Goal: Transaction & Acquisition: Purchase product/service

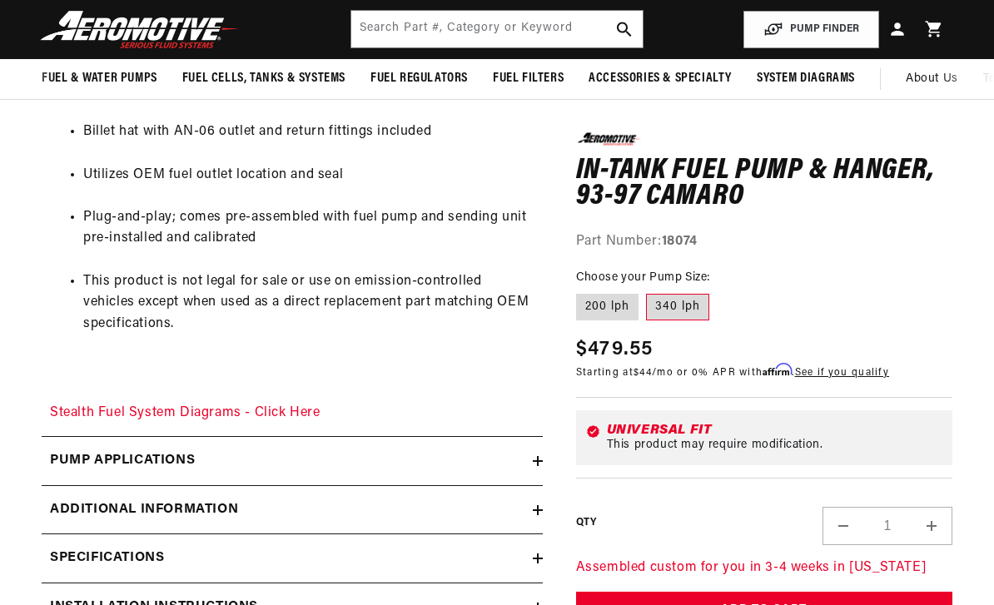
scroll to position [969, 0]
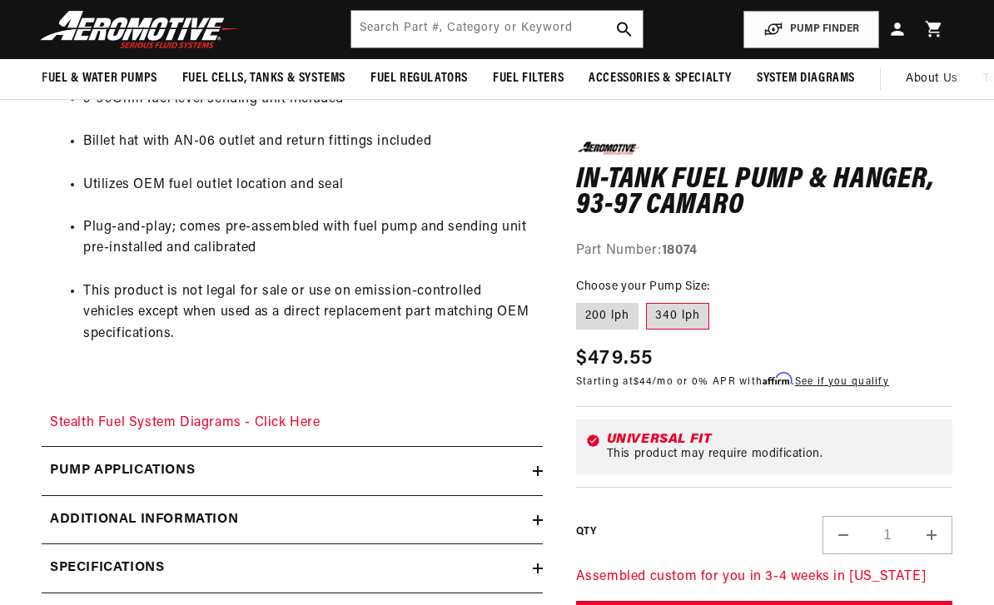
click at [222, 424] on link "Stealth Fuel System Diagrams - Click Here" at bounding box center [185, 422] width 270 height 13
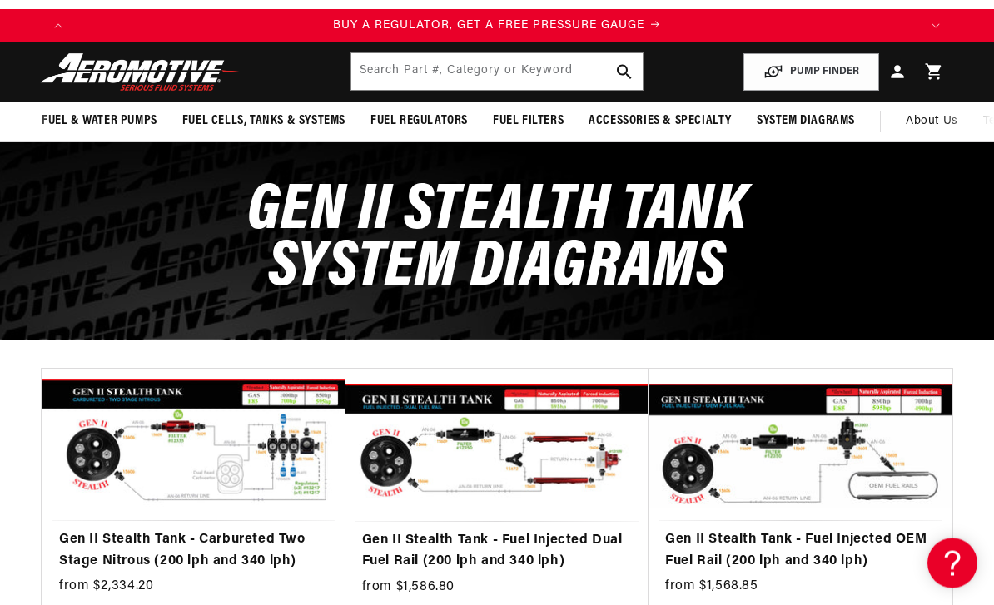
scroll to position [47, 0]
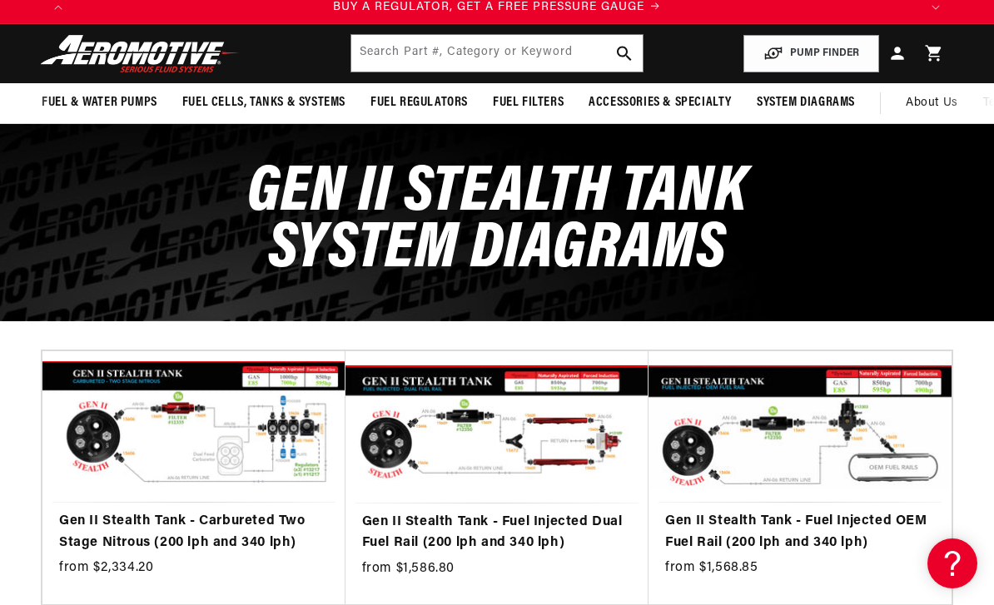
click at [759, 511] on link "Gen II Stealth Tank - Fuel Injected OEM Fuel Rail (200 lph and 340 lph)" at bounding box center [800, 532] width 270 height 42
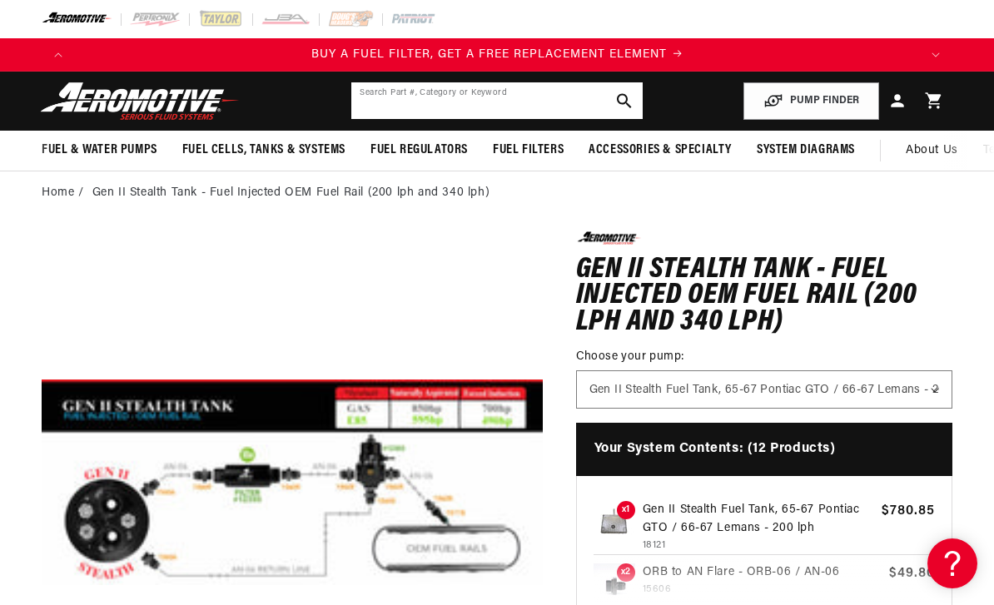
click at [421, 97] on input "text" at bounding box center [496, 100] width 290 height 37
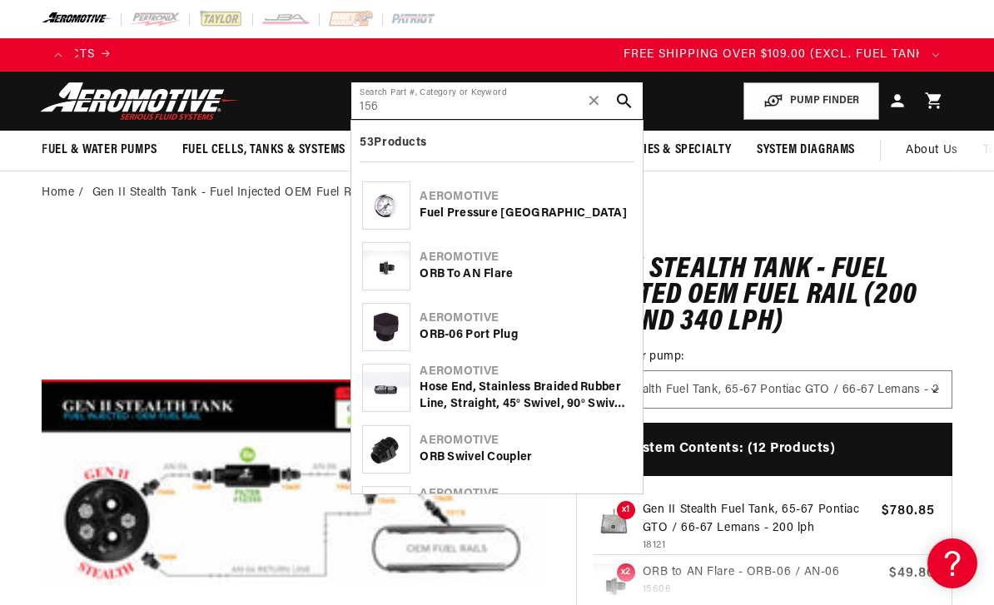
scroll to position [0, 2532]
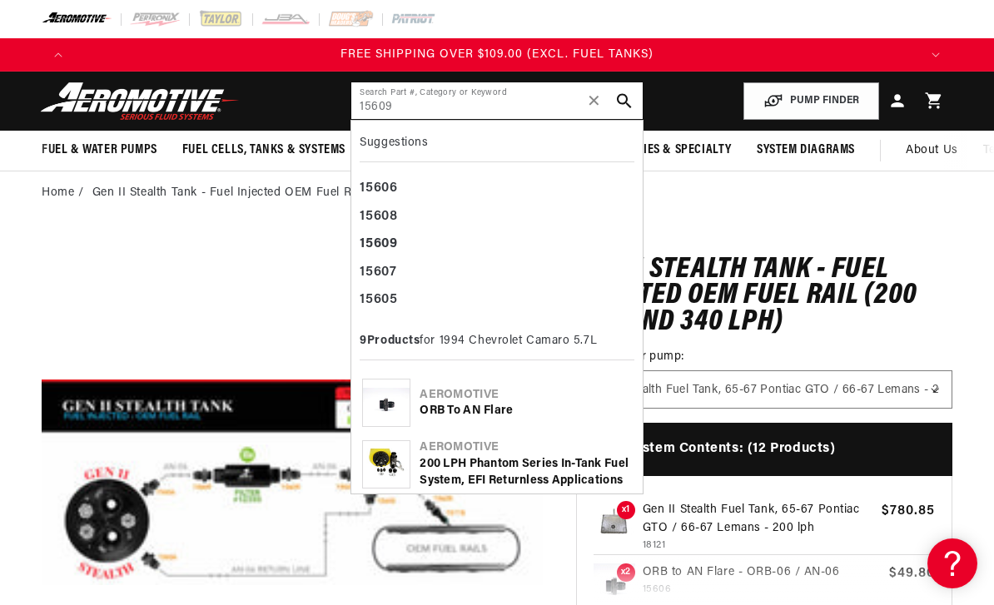
type input "15609"
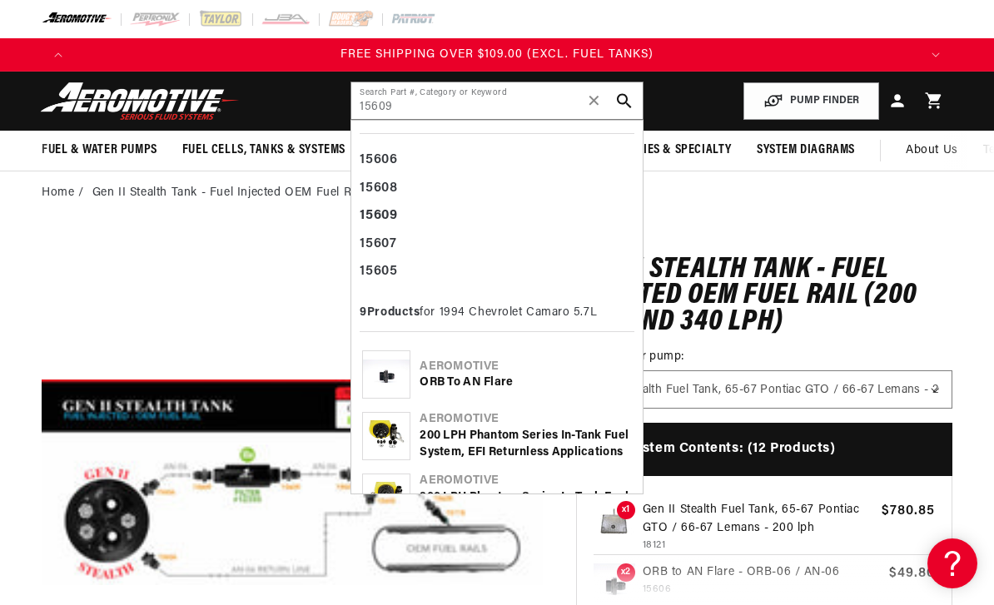
scroll to position [39, 0]
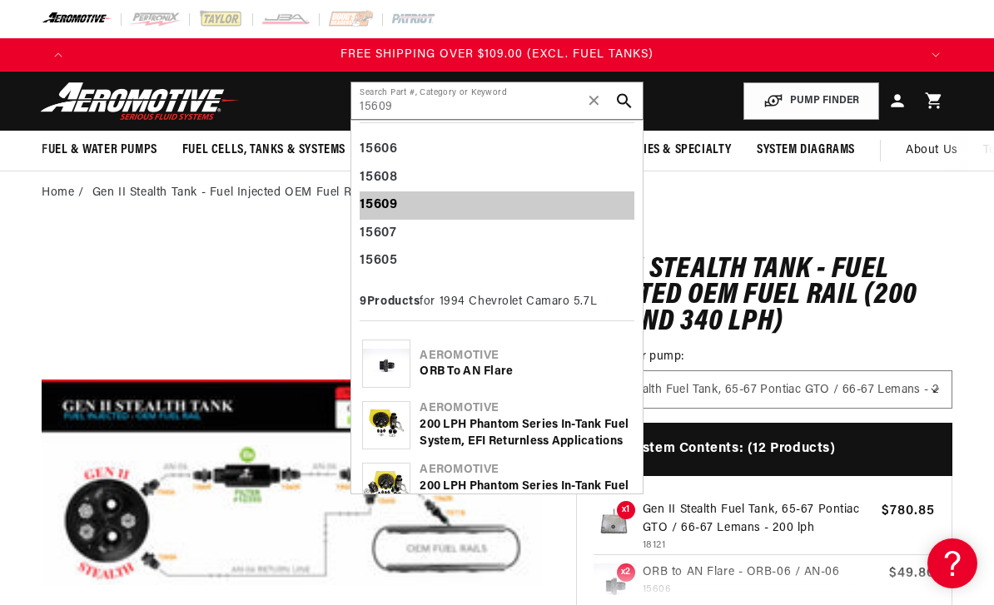
click at [392, 201] on b "15609" at bounding box center [378, 204] width 37 height 13
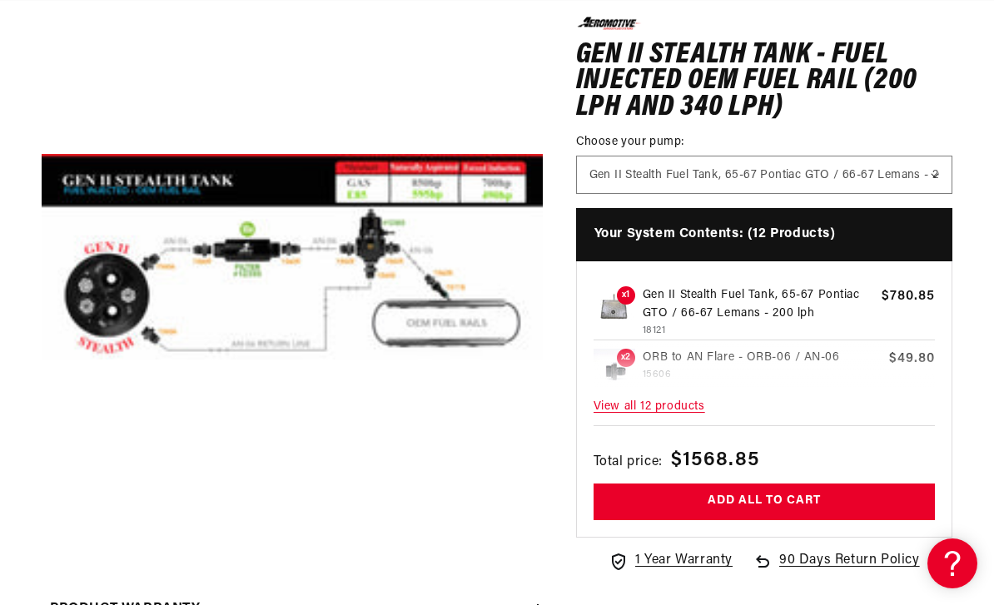
scroll to position [224, 0]
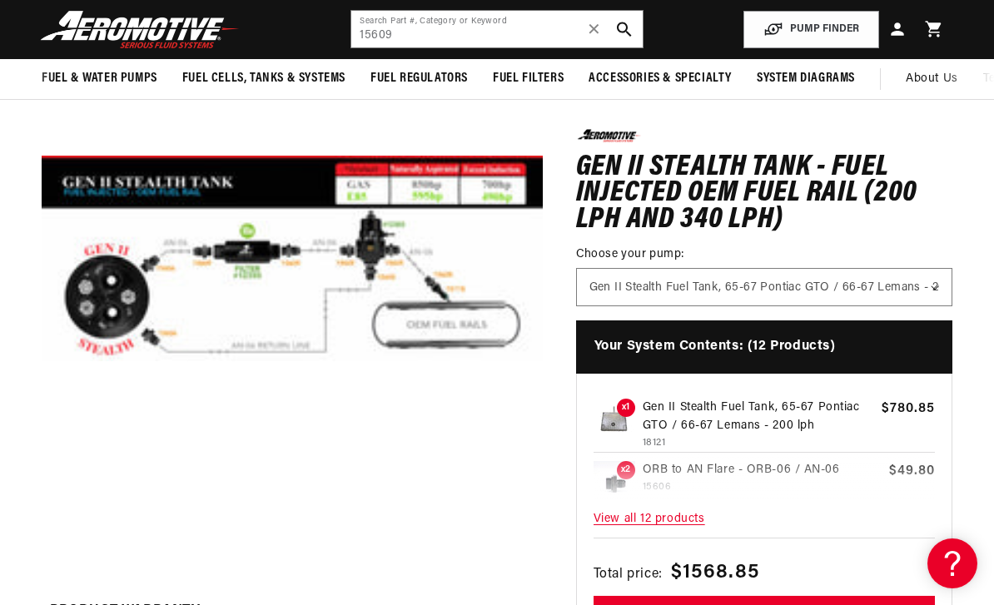
click at [648, 519] on span "View all 12 products" at bounding box center [763, 521] width 341 height 36
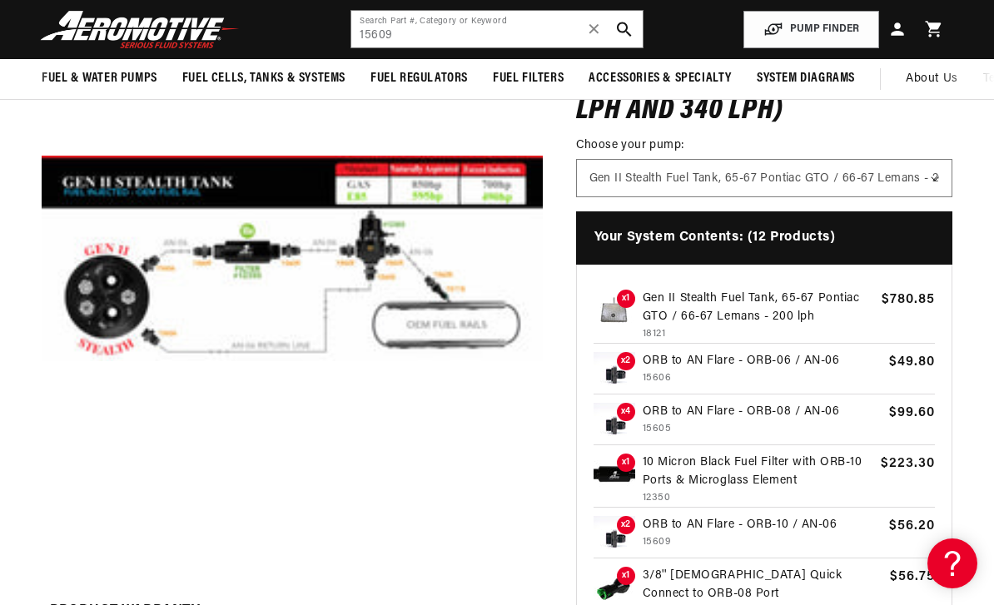
scroll to position [0, 1688]
click at [667, 534] on p "15609" at bounding box center [762, 542] width 239 height 16
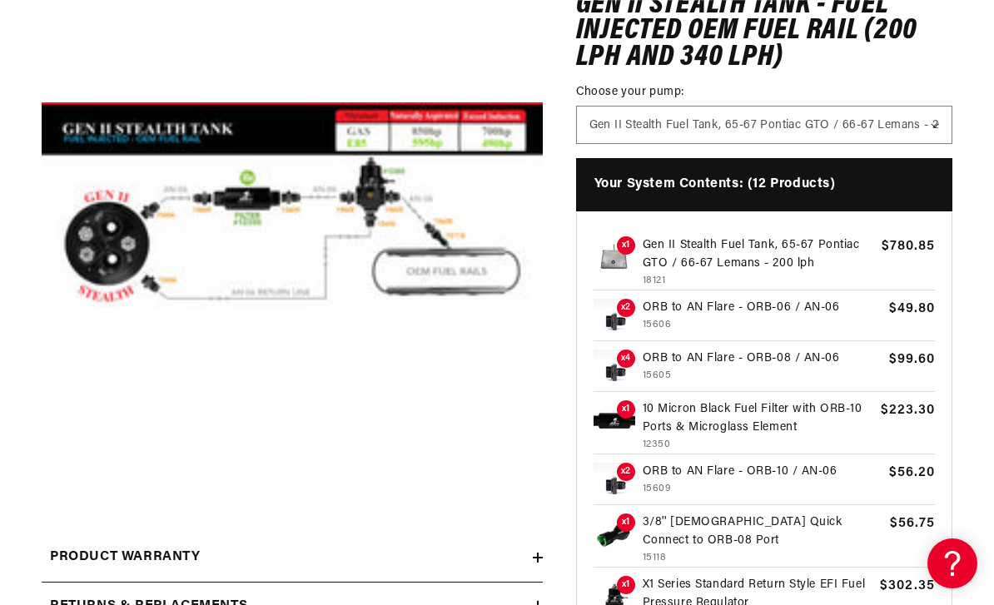
scroll to position [0, 2532]
click at [936, 126] on select "Gen II Stealth Fuel Tank, 65-67 Pontiac GTO / 66-67 Lemans - 200 lph Gen II Ste…" at bounding box center [764, 125] width 375 height 37
select select "/products/gen-ii-stealth-fuel-tank-93-97-camaro"
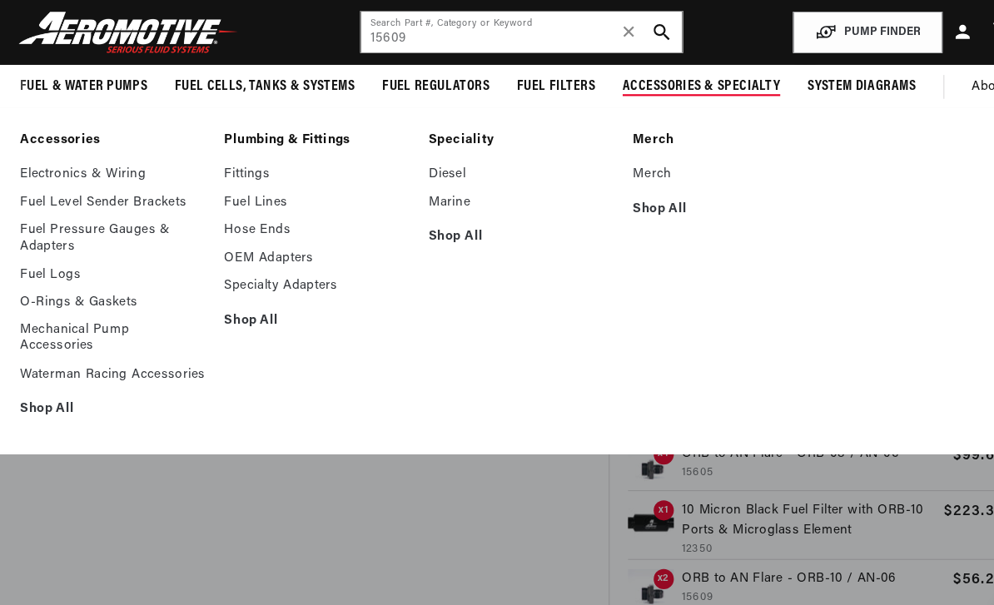
scroll to position [0, 0]
click at [230, 159] on link "Fittings" at bounding box center [311, 158] width 169 height 15
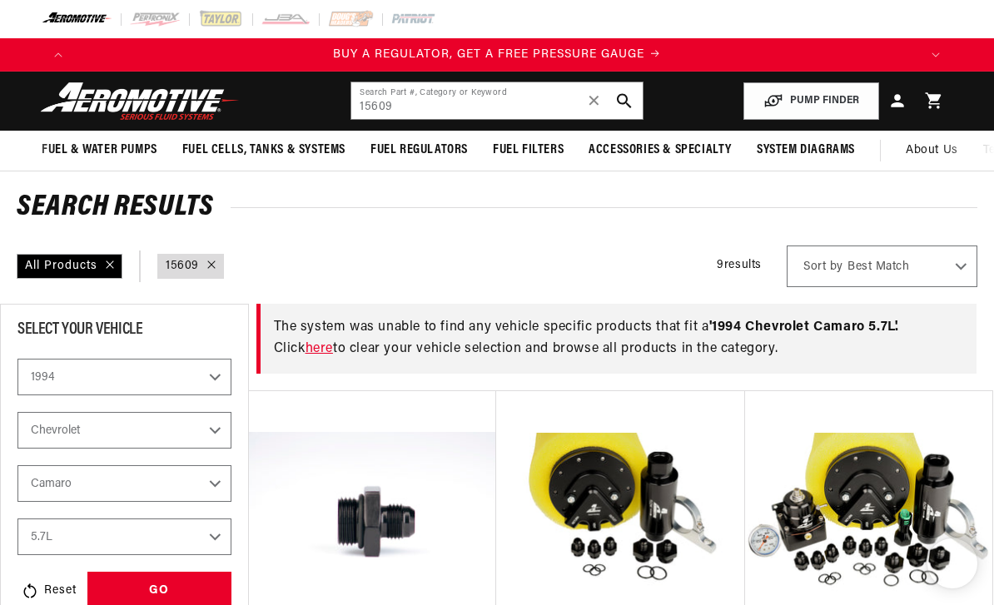
select select "1994"
select select "Chevrolet"
select select "Camaro"
select select "5.7L"
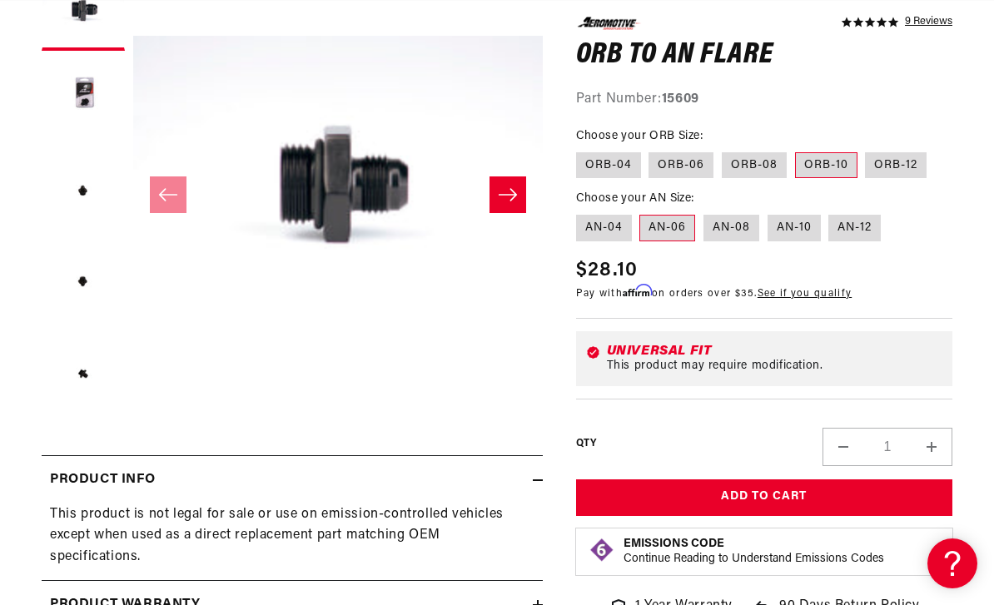
click at [940, 444] on button "Increase quantity for ORB to AN Flare" at bounding box center [931, 446] width 40 height 38
type input "2"
click at [749, 500] on button "Add to Cart" at bounding box center [764, 497] width 376 height 37
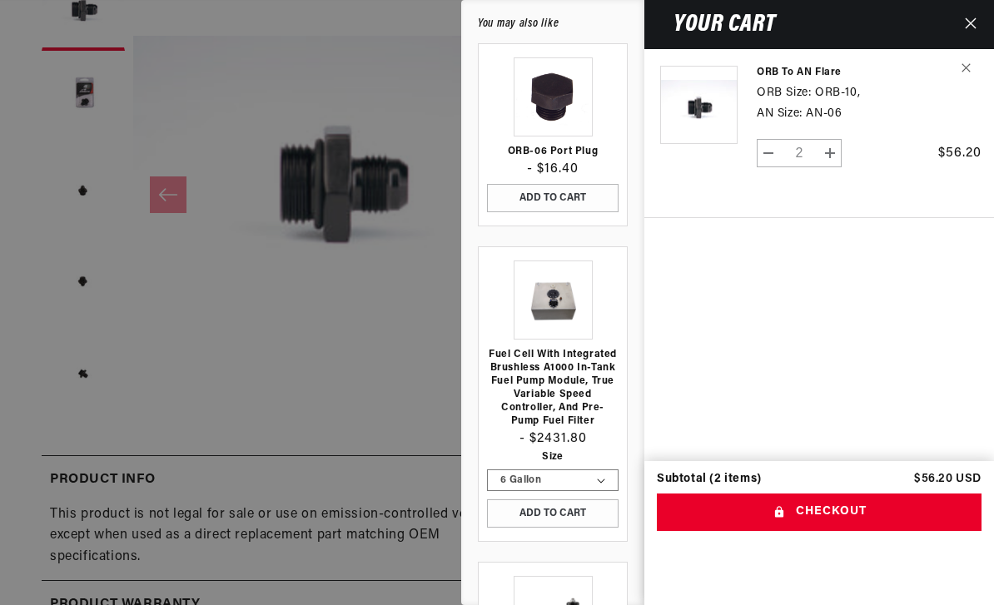
scroll to position [0, 1688]
click at [969, 27] on icon "Close" at bounding box center [971, 23] width 12 height 12
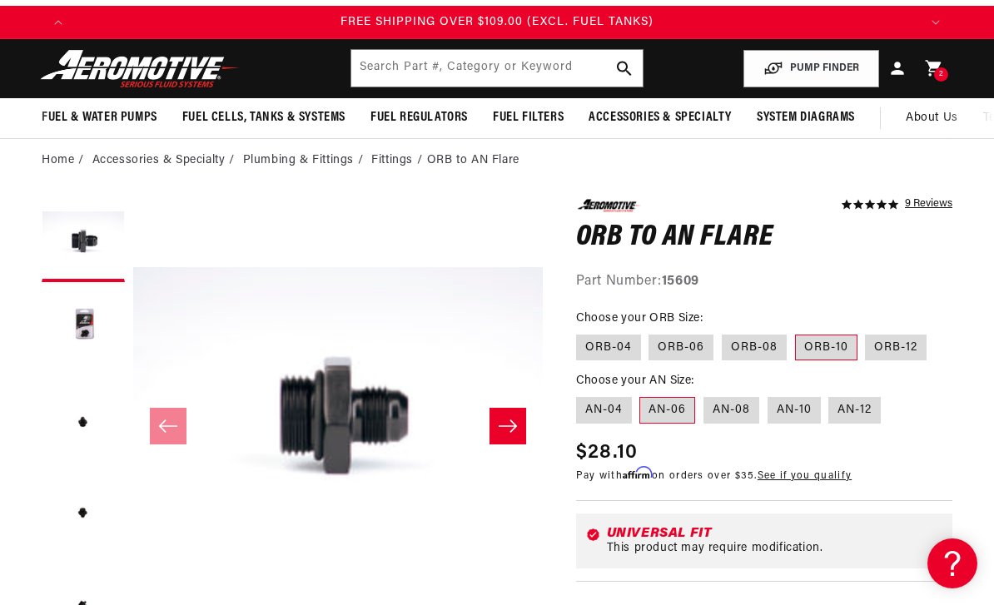
scroll to position [0, 0]
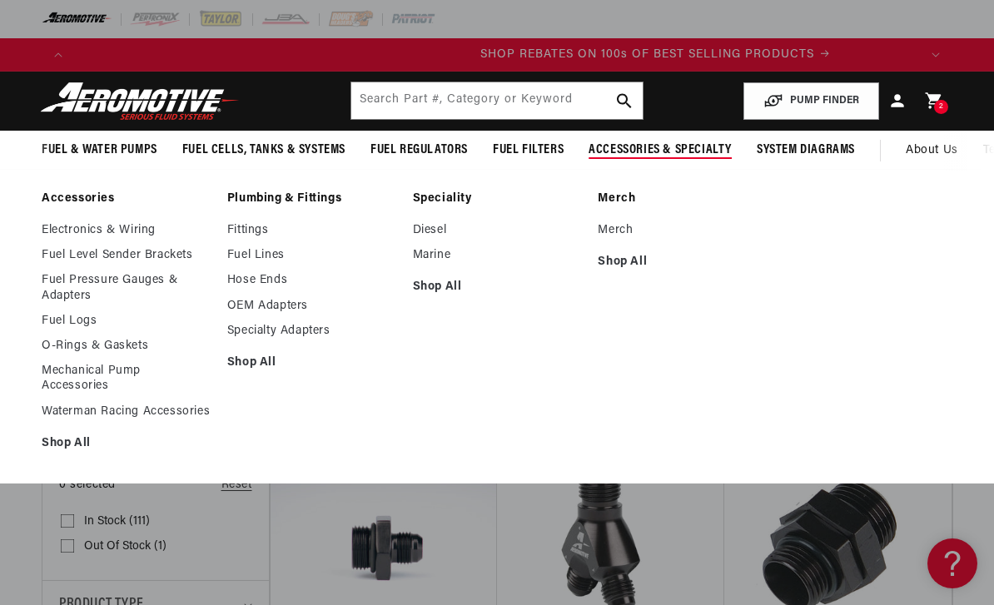
scroll to position [0, 1688]
click at [259, 231] on link "Fittings" at bounding box center [311, 230] width 169 height 15
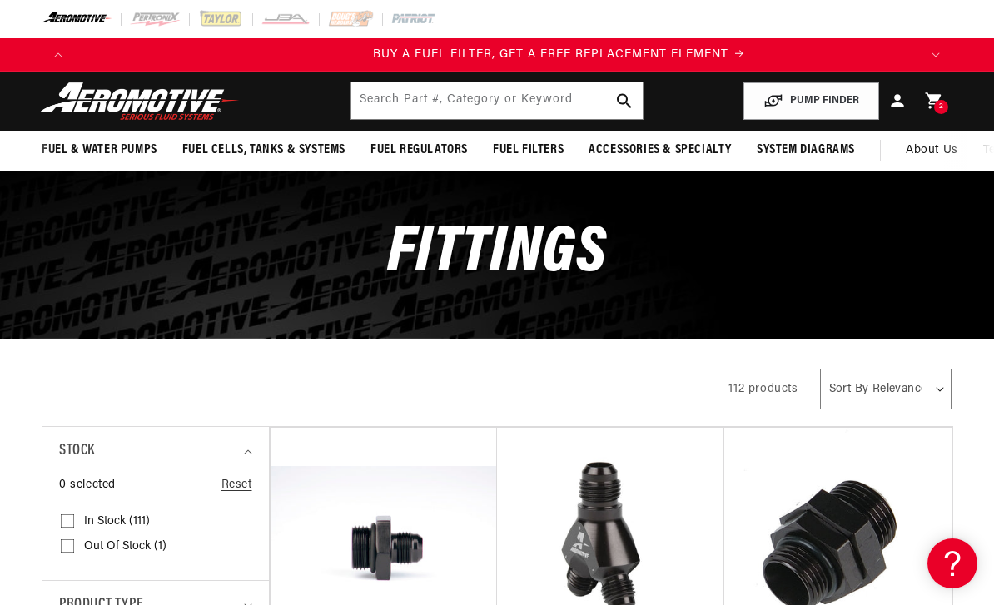
scroll to position [0, 844]
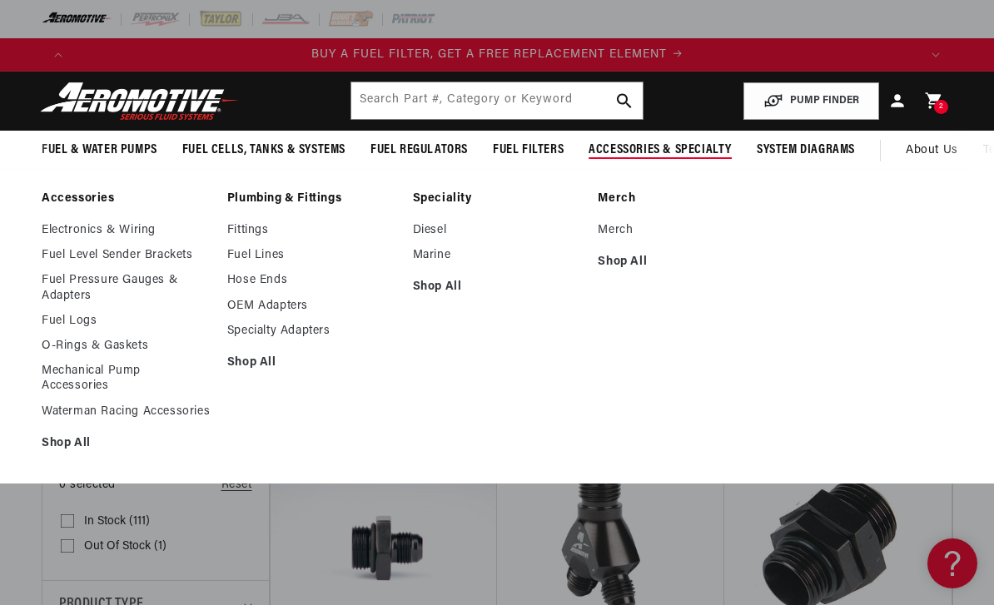
click at [265, 280] on link "Hose Ends" at bounding box center [311, 280] width 169 height 15
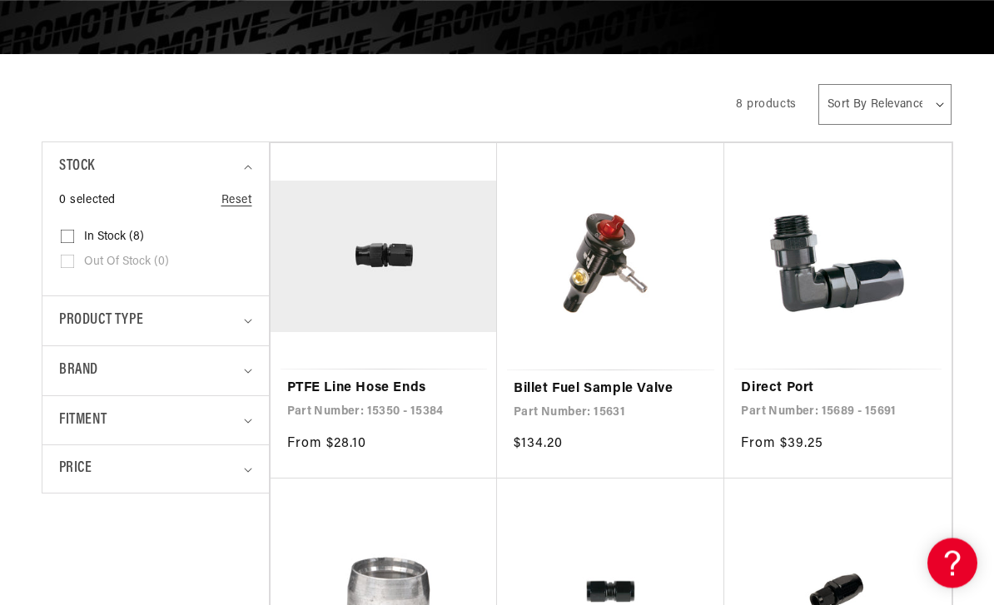
scroll to position [285, 0]
click at [354, 399] on link "PTFE Line Hose Ends" at bounding box center [383, 389] width 193 height 22
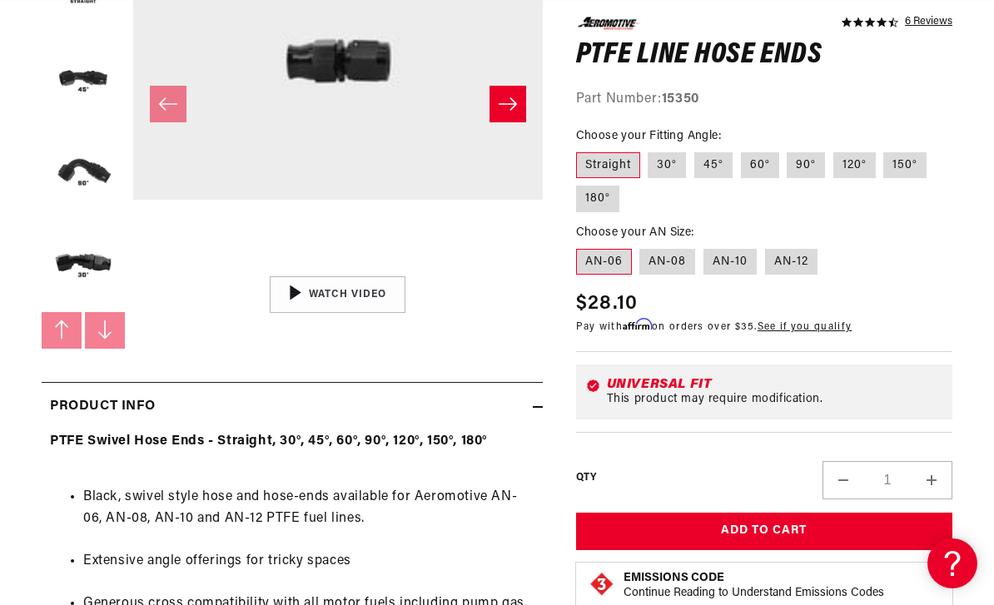
scroll to position [0, 2532]
click at [940, 461] on button "Increase quantity for PTFE Line Hose Ends" at bounding box center [931, 480] width 40 height 38
type input "2"
click at [741, 513] on button "Add to Cart" at bounding box center [764, 531] width 376 height 37
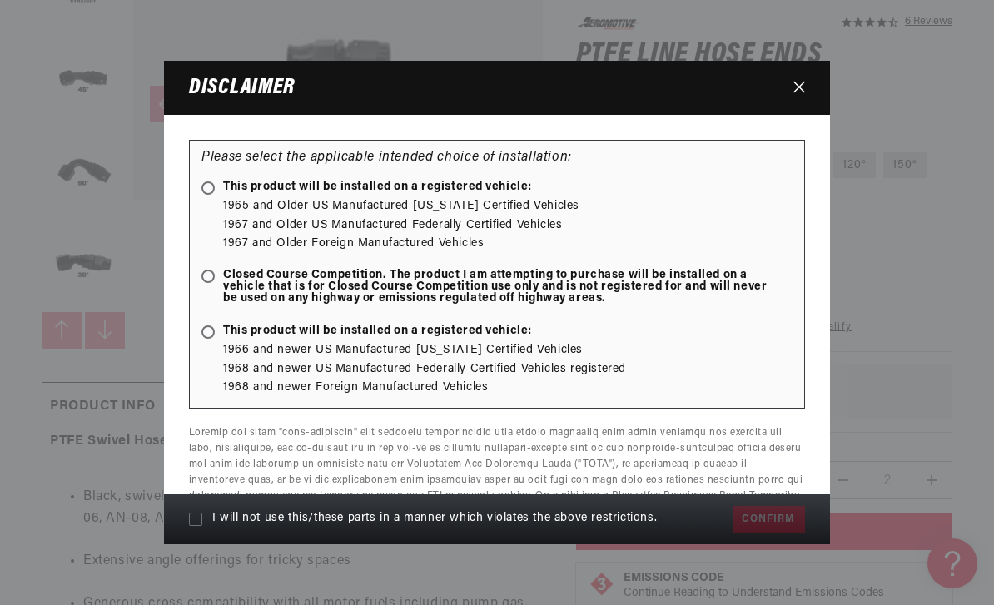
click at [208, 283] on span at bounding box center [207, 276] width 13 height 13
click at [208, 283] on input "Closed Course Competition. The product I am attempting to purchase will be inst…" at bounding box center [211, 277] width 11 height 11
radio input "true"
click at [195, 534] on label "I will not use this/these parts in a manner which violates the above restrictio…" at bounding box center [456, 519] width 535 height 30
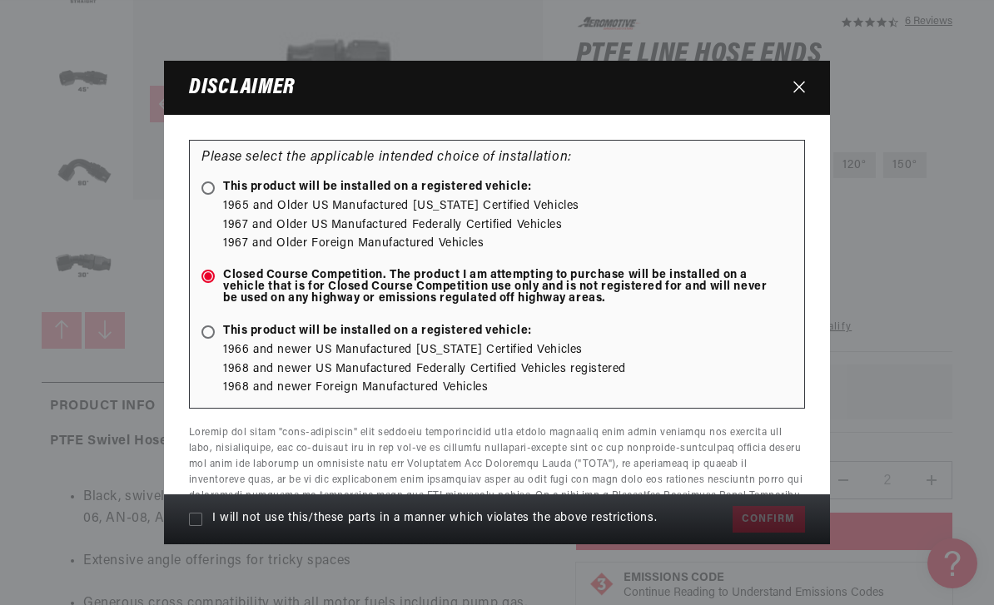
click at [195, 526] on input "I will not use this/these parts in a manner which violates the above restrictio…" at bounding box center [195, 519] width 13 height 13
checkbox input "true"
click at [764, 533] on button "Confirm" at bounding box center [768, 519] width 72 height 27
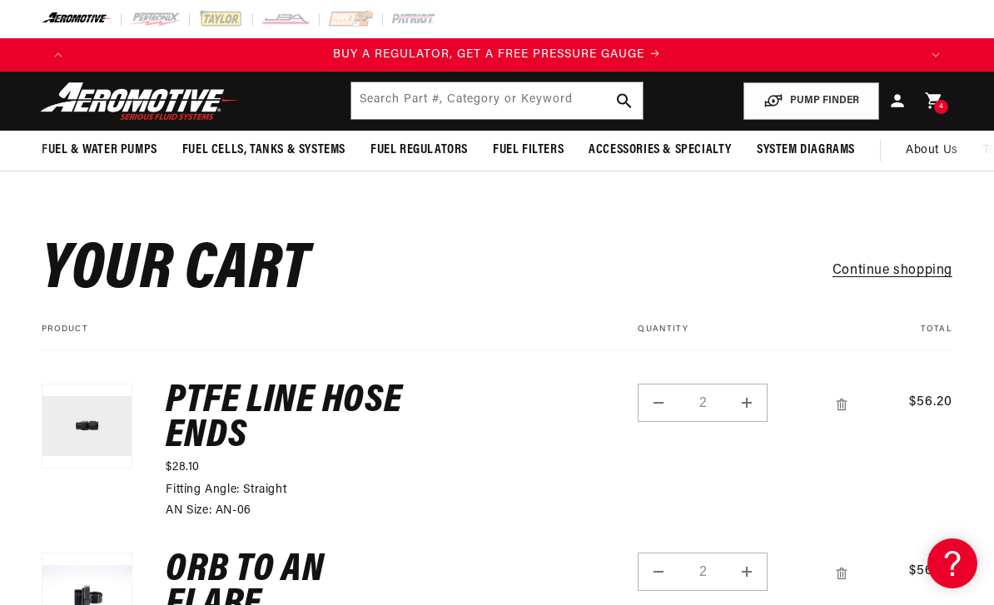
click at [894, 270] on link "Continue shopping" at bounding box center [892, 272] width 120 height 22
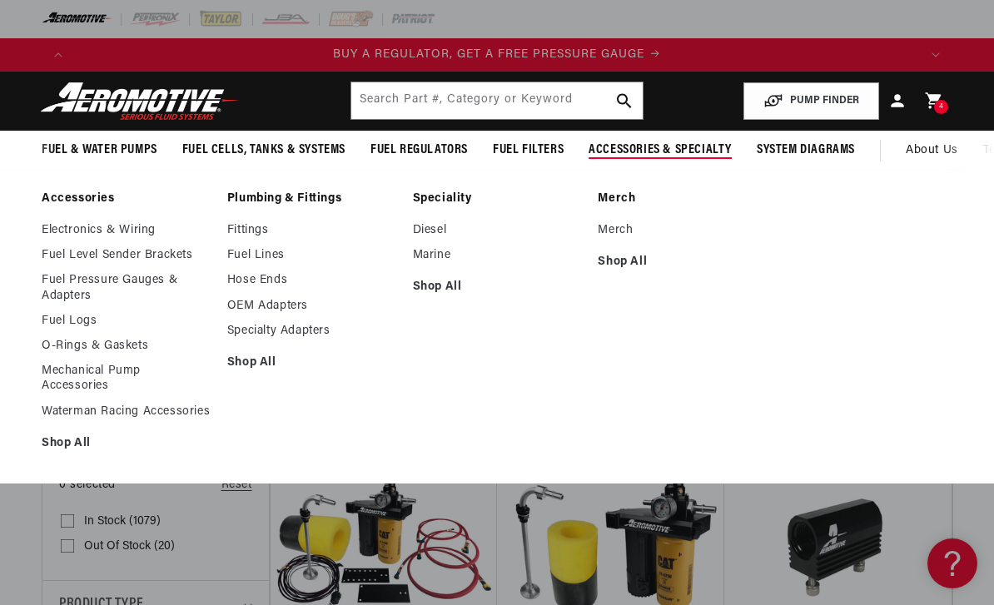
click at [271, 257] on link "Fuel Lines" at bounding box center [311, 255] width 169 height 15
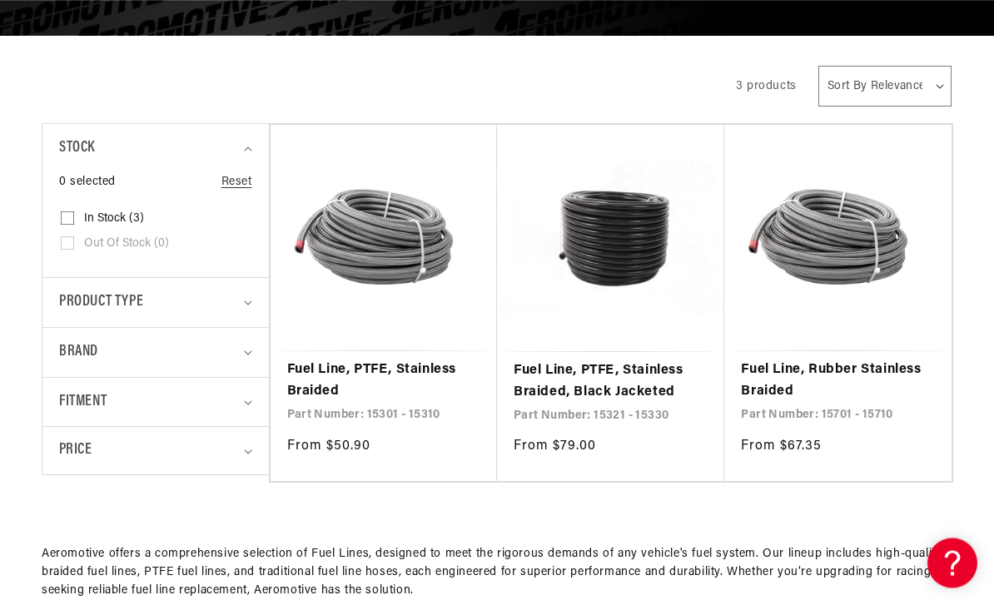
scroll to position [303, 0]
click at [571, 386] on link "Fuel Line, PTFE, Stainless Braided, Black Jacketed" at bounding box center [611, 381] width 194 height 42
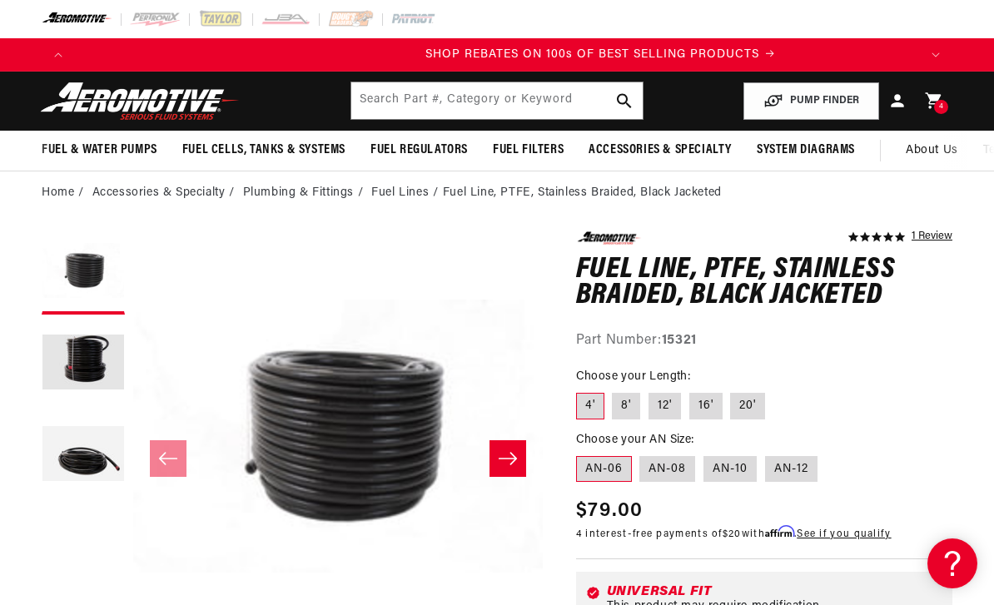
scroll to position [0, 1688]
click at [663, 404] on label "12'" at bounding box center [664, 406] width 32 height 27
click at [649, 390] on input "12'" at bounding box center [648, 390] width 1 height 1
radio input "true"
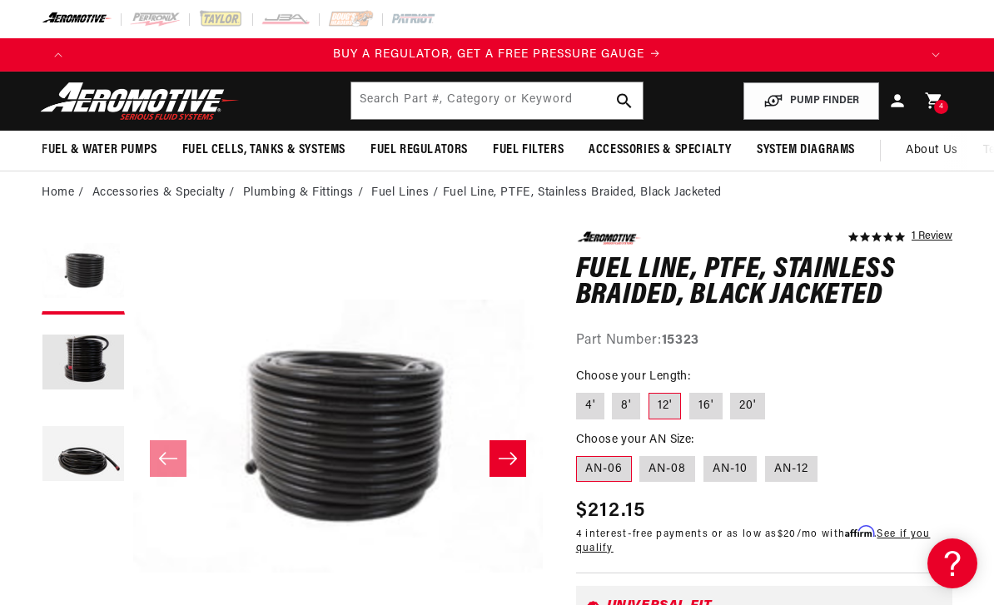
click at [695, 404] on label "16'" at bounding box center [705, 406] width 33 height 27
click at [690, 390] on input "16'" at bounding box center [689, 390] width 1 height 1
radio input "true"
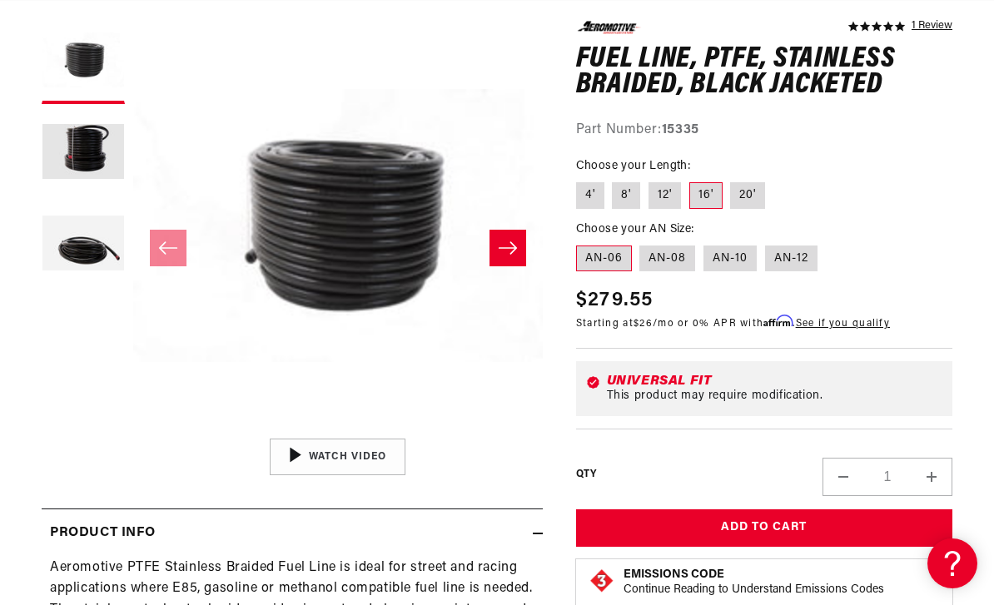
scroll to position [211, 0]
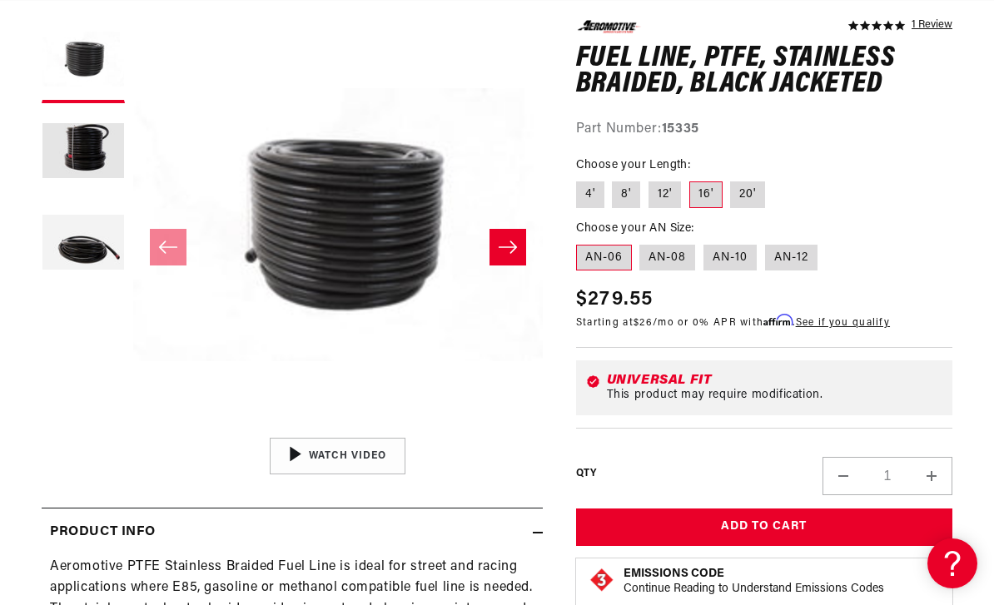
click at [752, 530] on button "Add to Cart" at bounding box center [764, 527] width 376 height 37
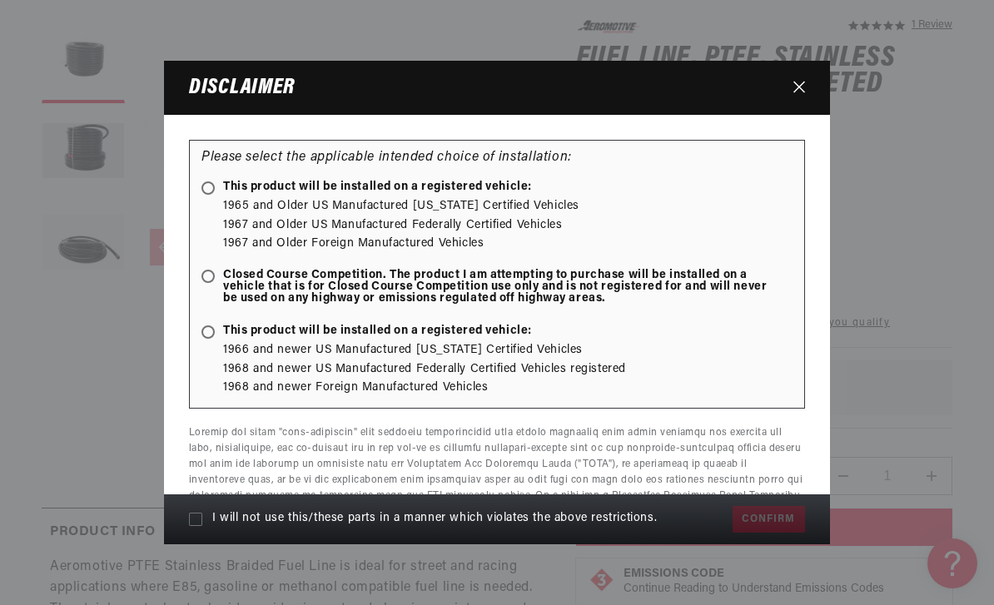
scroll to position [0, 1688]
click at [211, 280] on ellipse at bounding box center [207, 276] width 7 height 7
click at [211, 281] on input "Closed Course Competition. The product I am attempting to purchase will be inst…" at bounding box center [211, 277] width 11 height 11
radio input "true"
click at [189, 526] on input "I will not use this/these parts in a manner which violates the above restrictio…" at bounding box center [195, 519] width 13 height 13
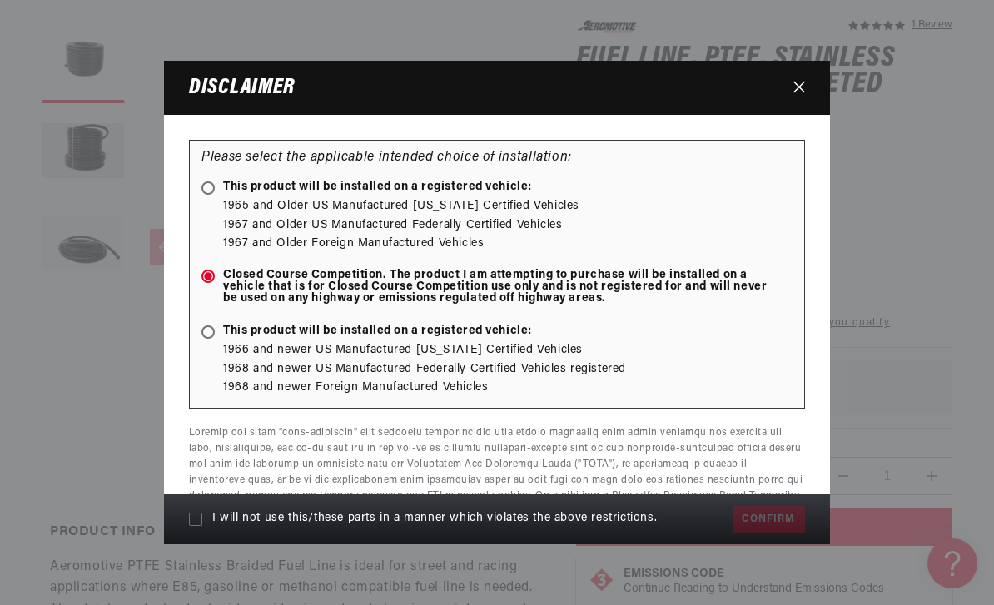
checkbox input "true"
click at [763, 533] on button "Confirm" at bounding box center [768, 519] width 72 height 27
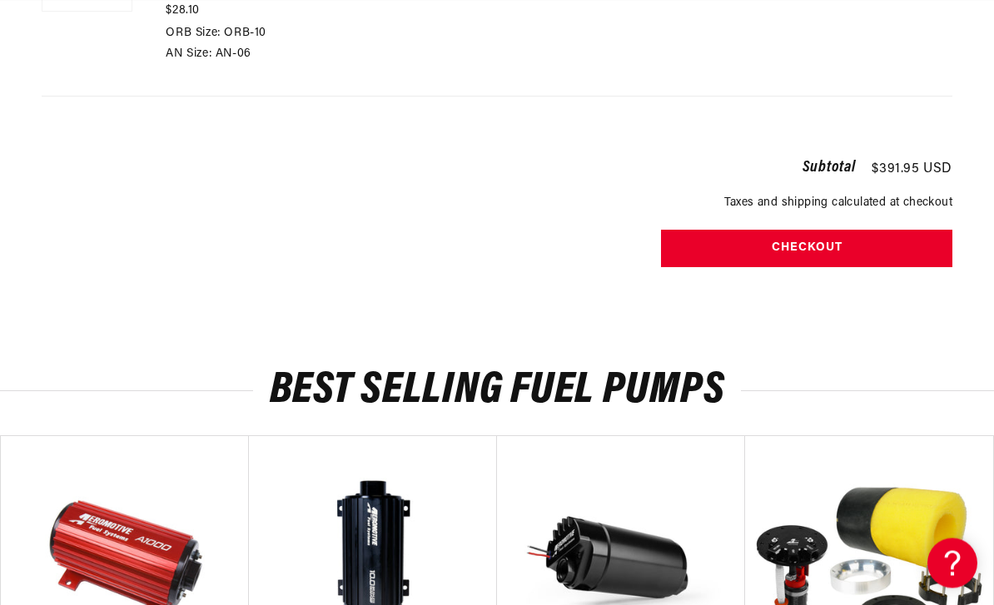
scroll to position [900, 0]
click at [808, 236] on button "Checkout" at bounding box center [806, 248] width 291 height 37
